Goal: Find specific page/section: Find specific page/section

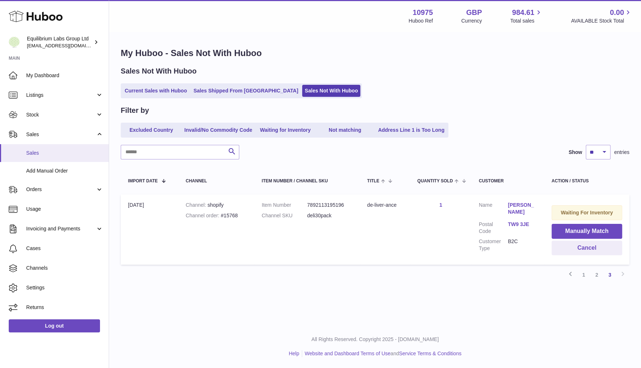
click at [31, 154] on span "Sales" at bounding box center [64, 153] width 77 height 7
click at [151, 94] on link "Current Sales with Huboo" at bounding box center [155, 91] width 67 height 12
click at [169, 92] on link "Current Sales with Huboo" at bounding box center [155, 91] width 67 height 12
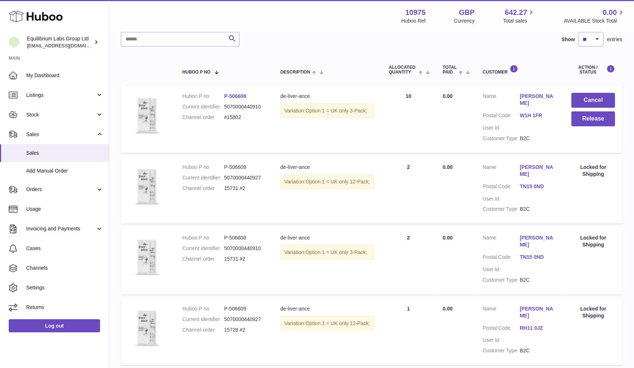
scroll to position [100, 0]
